Goal: Information Seeking & Learning: Learn about a topic

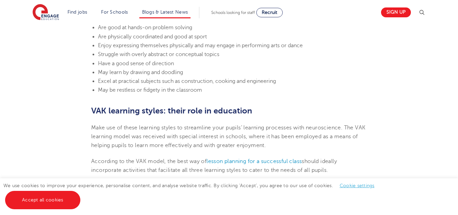
scroll to position [751, 0]
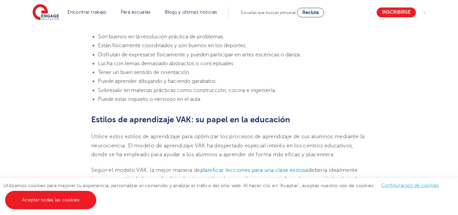
click at [296, 116] on h2 "Estilos de aprendizaje VAK: su papel en la educación" at bounding box center [229, 120] width 276 height 12
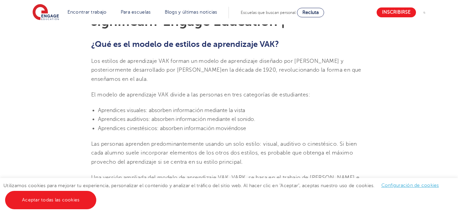
scroll to position [166, 0]
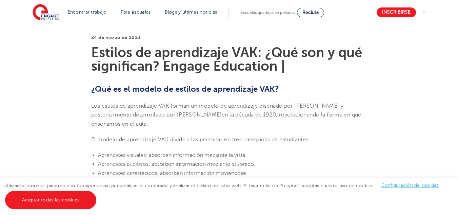
click at [321, 139] on p "El modelo de aprendizaje VAK divide a las personas en tres categorías de estudi…" at bounding box center [229, 139] width 276 height 9
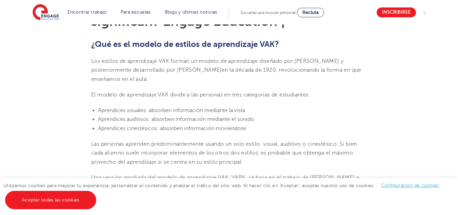
scroll to position [174, 0]
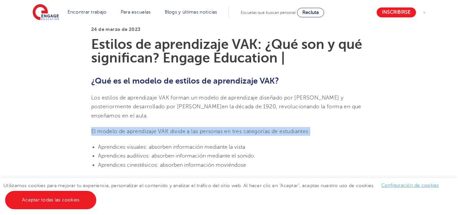
drag, startPoint x: 91, startPoint y: 130, endPoint x: 316, endPoint y: 133, distance: 225.2
copy font "El modelo de aprendizaje VAK divide a las personas en tres categorías de estudi…"
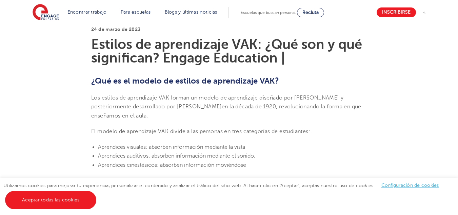
click at [132, 148] on font "Aprendices visuales: absorben información mediante la vista" at bounding box center [171, 147] width 147 height 6
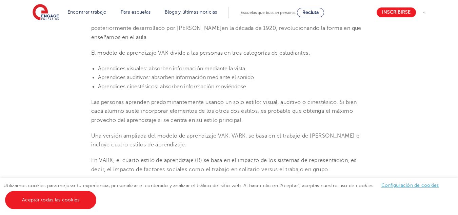
scroll to position [275, 0]
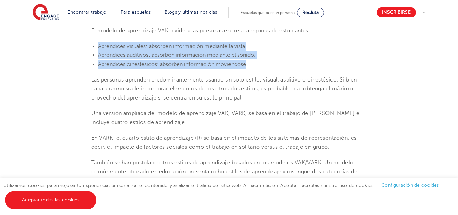
drag, startPoint x: 91, startPoint y: 45, endPoint x: 253, endPoint y: 65, distance: 163.4
copy ul "Aprendices visuales: absorben información mediante la vista Aprendices auditivo…"
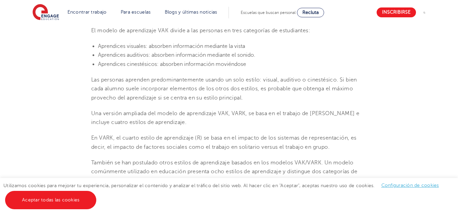
click at [165, 146] on font "En VARK, el cuarto estilo de aprendizaje (R) se basa en el impacto de los siste…" at bounding box center [224, 142] width 266 height 15
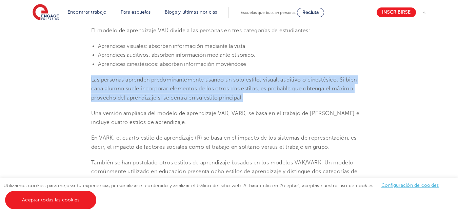
drag, startPoint x: 89, startPoint y: 76, endPoint x: 249, endPoint y: 96, distance: 161.1
copy font "Las personas aprenden predominantemente usando un solo estilo: visual, auditivo…"
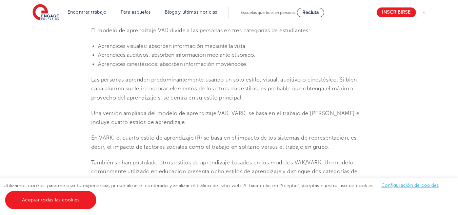
click at [172, 145] on font "En VARK, el cuarto estilo de aprendizaje (R) se basa en el impacto de los siste…" at bounding box center [224, 142] width 266 height 15
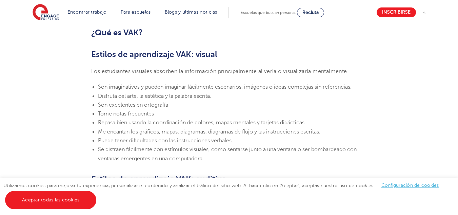
scroll to position [461, 0]
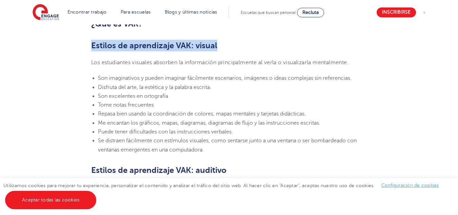
drag, startPoint x: 88, startPoint y: 41, endPoint x: 227, endPoint y: 42, distance: 138.7
copy font "Estilos de aprendizaje VAK: visual"
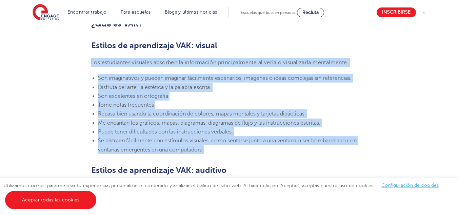
drag, startPoint x: 91, startPoint y: 62, endPoint x: 210, endPoint y: 150, distance: 148.4
copy section "Los estudiantes visuales absorben la información principalmente al verla o visu…"
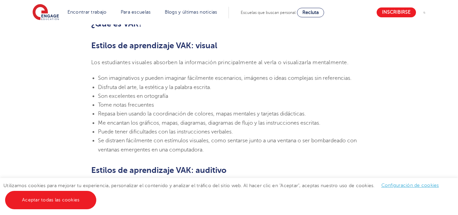
drag, startPoint x: 233, startPoint y: 178, endPoint x: 235, endPoint y: 174, distance: 4.6
click at [233, 178] on div "Utilizamos cookies para mejorar tu experiencia, personalizar el contenido y ana…" at bounding box center [229, 196] width 458 height 37
click at [235, 172] on h2 "Estilos de aprendizaje VAK: auditivo" at bounding box center [229, 170] width 276 height 12
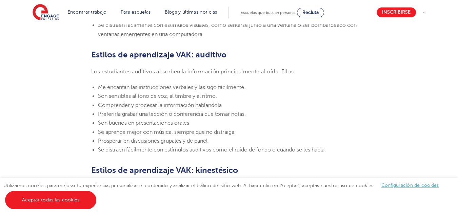
scroll to position [585, 0]
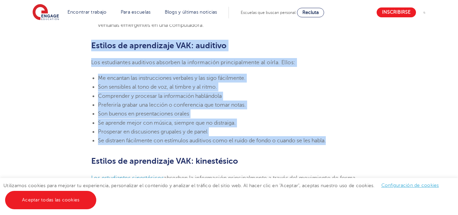
drag, startPoint x: 90, startPoint y: 44, endPoint x: 330, endPoint y: 143, distance: 259.6
click at [330, 143] on section "24 de marzo de 2023 Estilos de aprendizaje VAK: ¿Qué son y qué significan? Enga…" at bounding box center [228, 103] width 411 height 1002
copy section "Estilos de aprendizaje VAK: auditivo Los estudiantes auditivos absorben la info…"
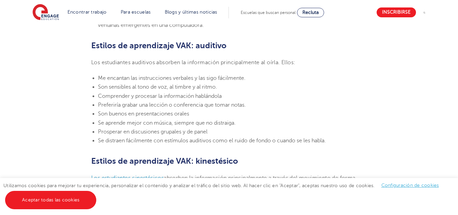
click at [244, 158] on h2 "Estilos de aprendizaje VAK: kinestésico" at bounding box center [229, 161] width 276 height 12
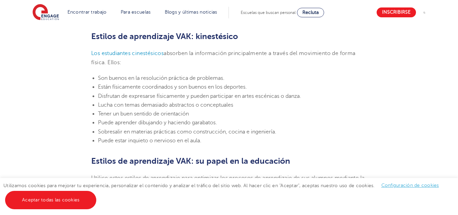
scroll to position [718, 0]
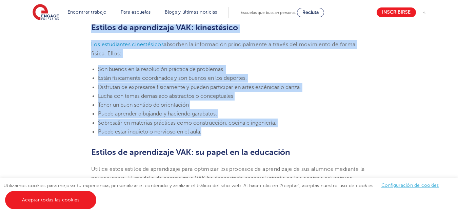
drag, startPoint x: 90, startPoint y: 27, endPoint x: 207, endPoint y: 133, distance: 157.8
copy section "Estilos de aprendizaje VAK: kinestésico Los estudiantes cinestésicos absorben l…"
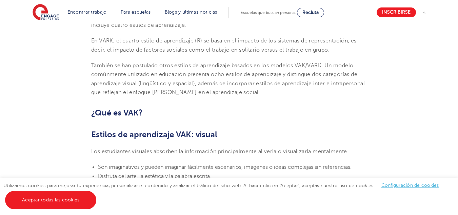
scroll to position [381, 0]
